Goal: Task Accomplishment & Management: Use online tool/utility

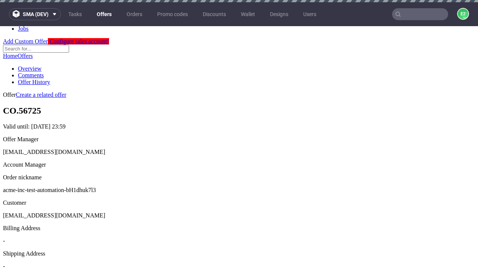
scroll to position [2, 0]
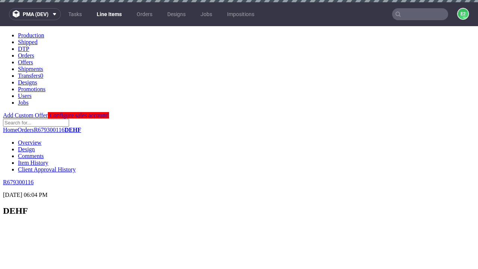
scroll to position [1239, 0]
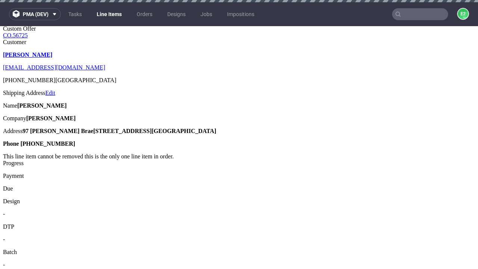
select select "accepted"
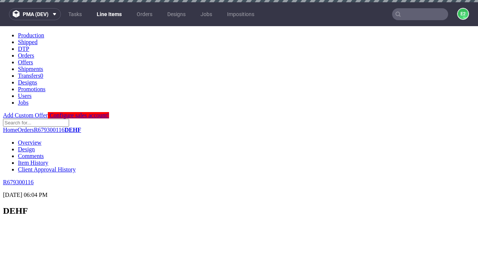
scroll to position [1209, 0]
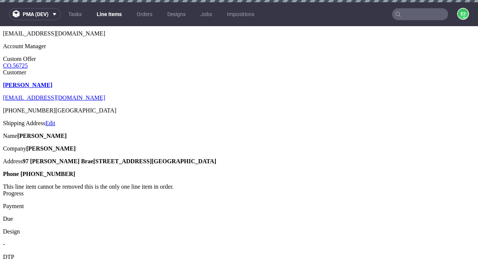
select select "received"
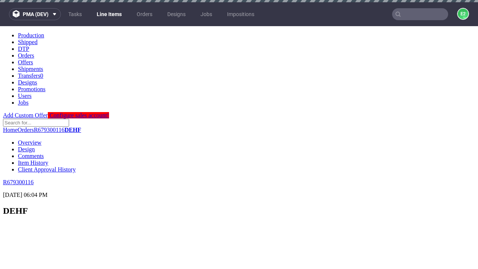
scroll to position [1299, 0]
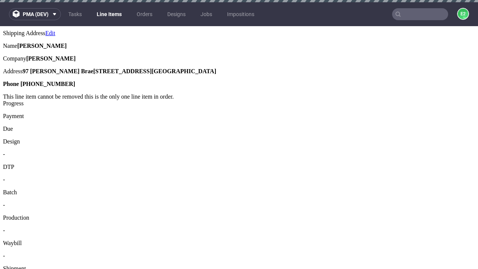
select select "accepted_dtp_issue_reprint"
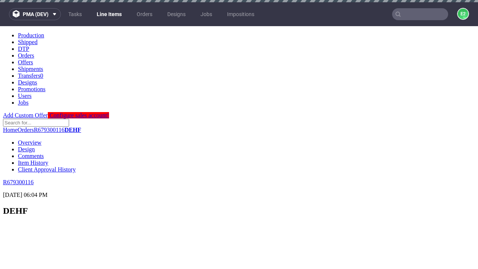
scroll to position [1237, 0]
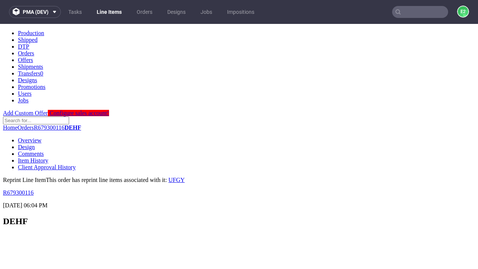
scroll to position [0, 0]
